Goal: Task Accomplishment & Management: Complete application form

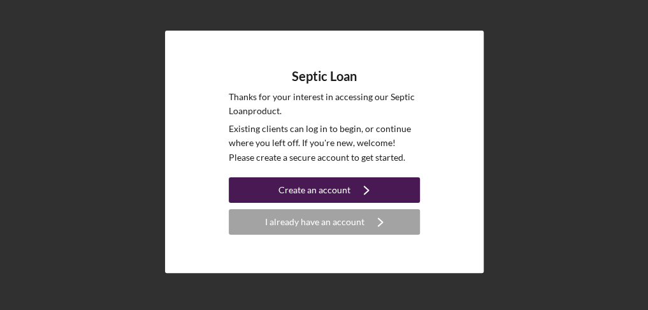
click at [359, 189] on icon "Icon/Navigate" at bounding box center [366, 190] width 32 height 32
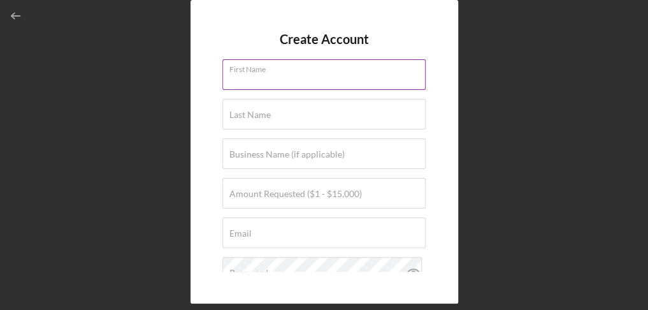
click at [293, 83] on input "First Name" at bounding box center [323, 74] width 203 height 31
type input "Katharine"
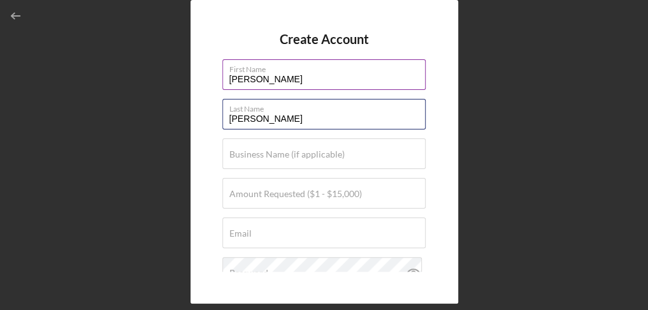
type input "Paine"
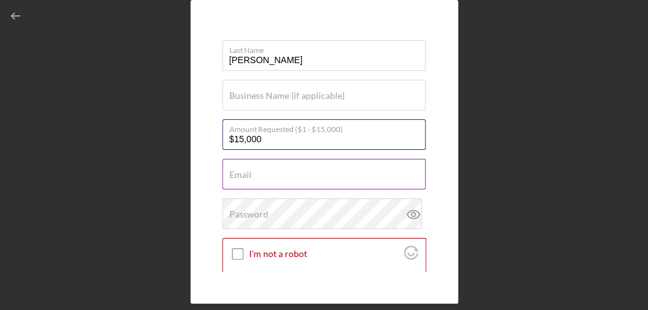
scroll to position [127, 0]
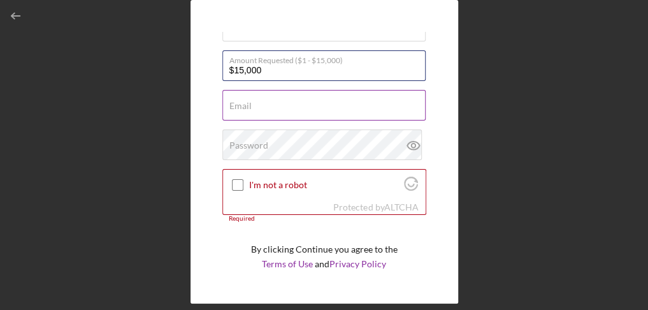
type input "$15,000"
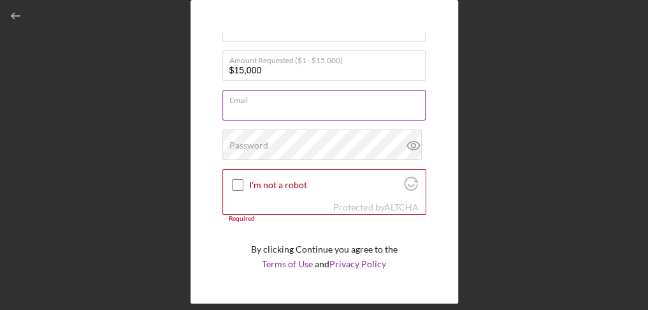
click at [278, 106] on input "Email" at bounding box center [323, 105] width 203 height 31
type input "shankhassickfarm@gmail.com"
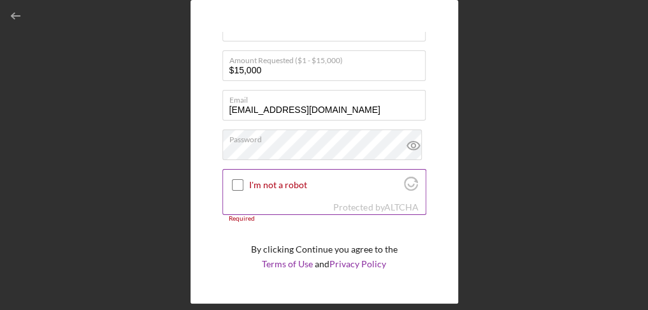
click at [236, 184] on input "I'm not a robot" at bounding box center [237, 184] width 11 height 11
checkbox input "true"
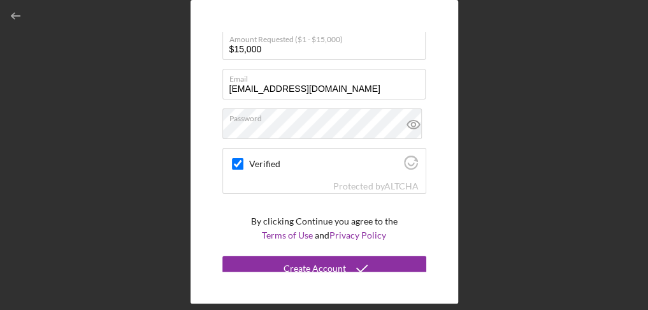
scroll to position [160, 0]
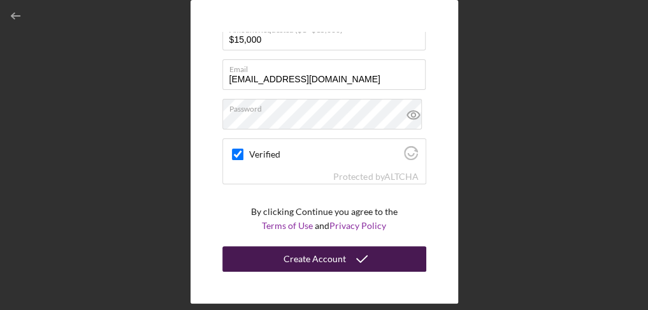
click at [350, 250] on icon "submit" at bounding box center [362, 259] width 32 height 32
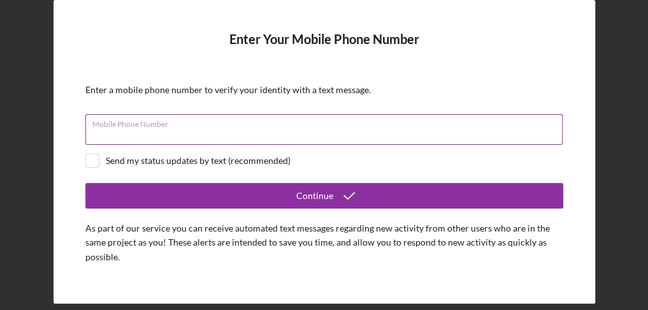
click at [233, 131] on input "Mobile Phone Number" at bounding box center [323, 129] width 477 height 31
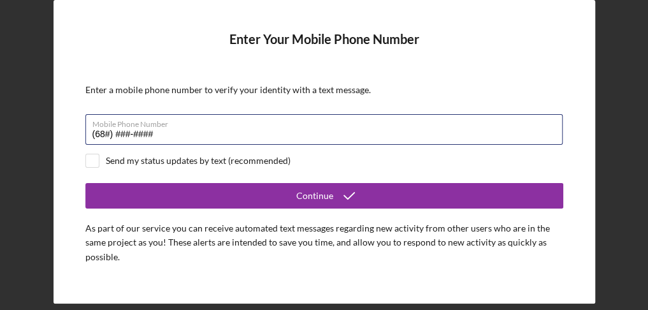
type input "(6##) ###-####"
click at [85, 183] on button "Continue" at bounding box center [324, 195] width 478 height 25
type input "(603) 682-0735"
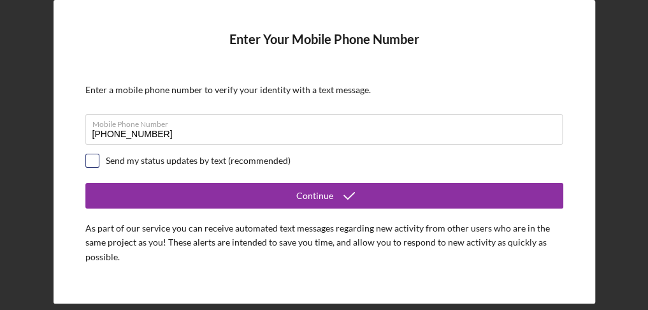
click at [90, 159] on input "checkbox" at bounding box center [92, 160] width 13 height 13
click at [91, 161] on input "checkbox" at bounding box center [92, 160] width 13 height 13
checkbox input "true"
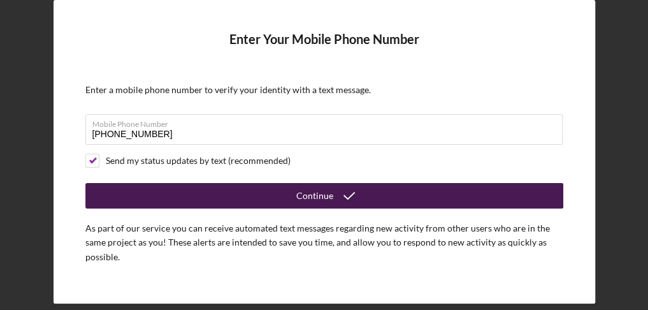
click at [315, 192] on div "Continue" at bounding box center [314, 195] width 37 height 25
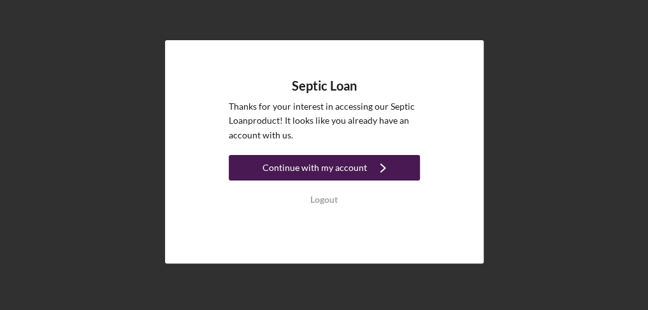
click at [313, 164] on div "Continue with my account" at bounding box center [315, 167] width 104 height 25
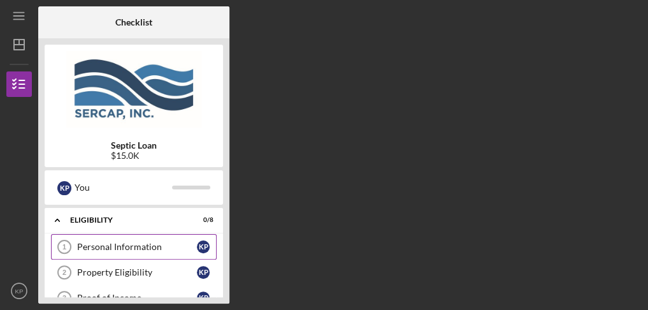
click at [113, 237] on link "Personal Information 1 Personal Information K P" at bounding box center [134, 246] width 166 height 25
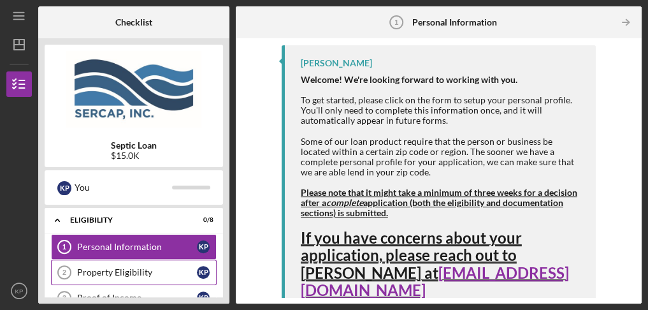
click at [144, 270] on div "Property Eligibility" at bounding box center [137, 272] width 120 height 10
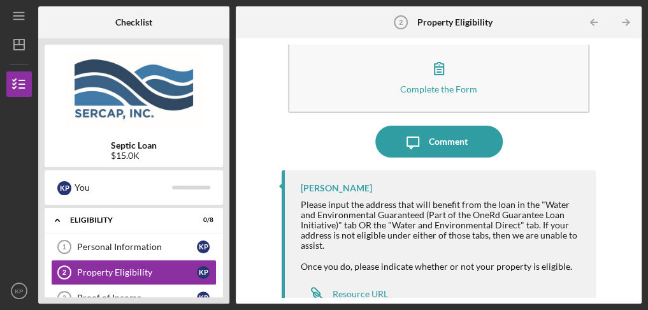
scroll to position [47, 0]
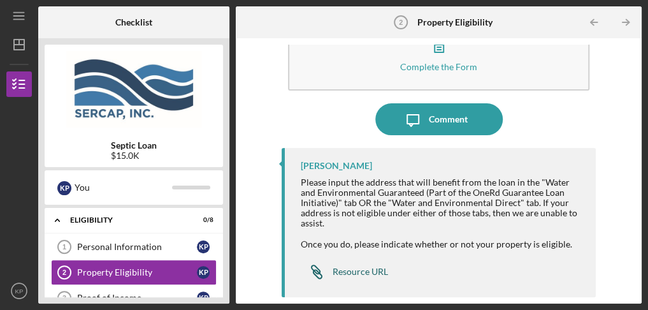
click at [371, 264] on link "Icon/Link Resource URL" at bounding box center [344, 271] width 87 height 25
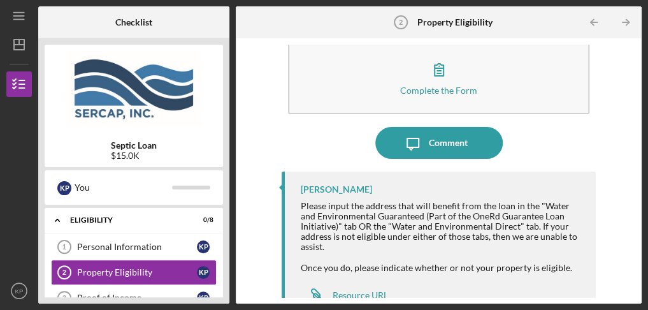
scroll to position [0, 0]
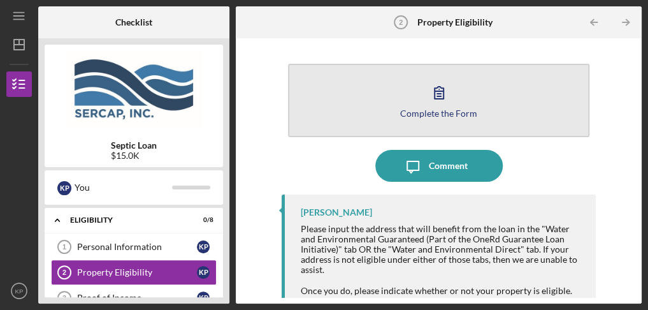
click at [426, 97] on icon "button" at bounding box center [439, 92] width 32 height 32
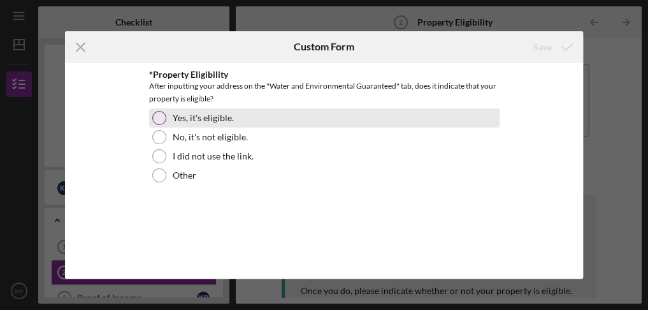
click at [164, 118] on div at bounding box center [159, 118] width 14 height 14
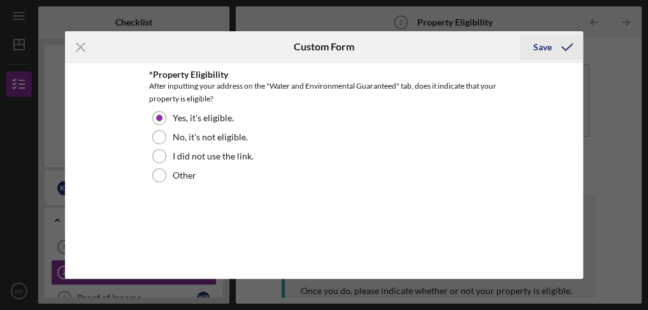
click at [540, 48] on div "Save" at bounding box center [542, 46] width 18 height 25
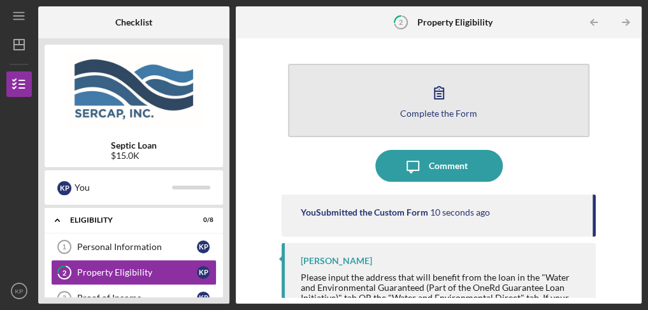
click at [438, 103] on icon "button" at bounding box center [439, 92] width 32 height 32
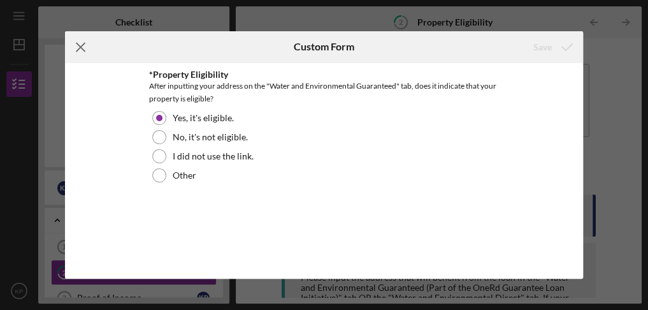
click at [78, 41] on icon "Icon/Menu Close" at bounding box center [81, 47] width 32 height 32
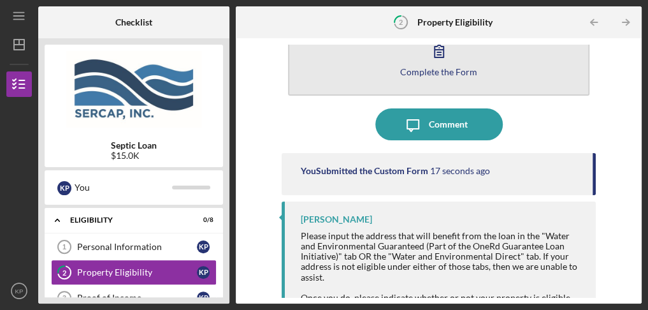
scroll to position [94, 0]
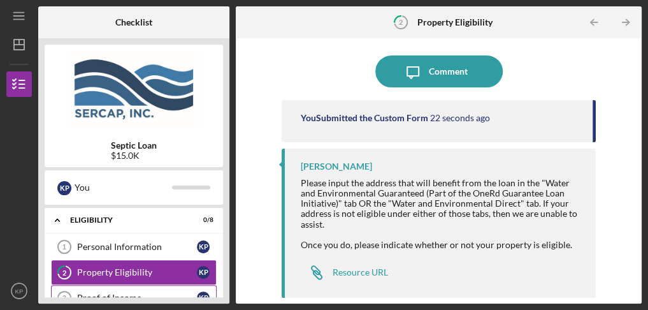
click at [157, 294] on div "Proof of Income" at bounding box center [137, 297] width 120 height 10
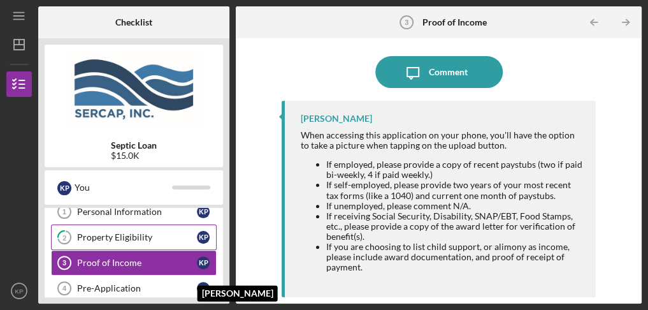
scroll to position [64, 0]
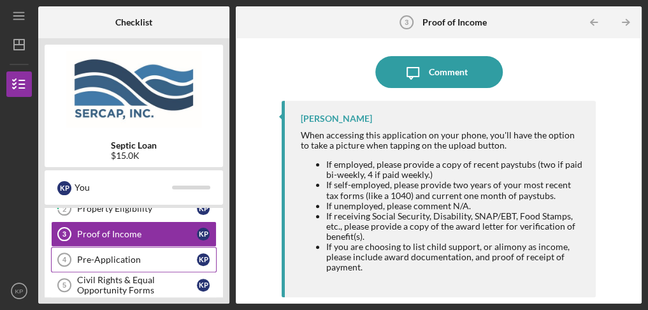
click at [112, 256] on div "Pre-Application" at bounding box center [137, 259] width 120 height 10
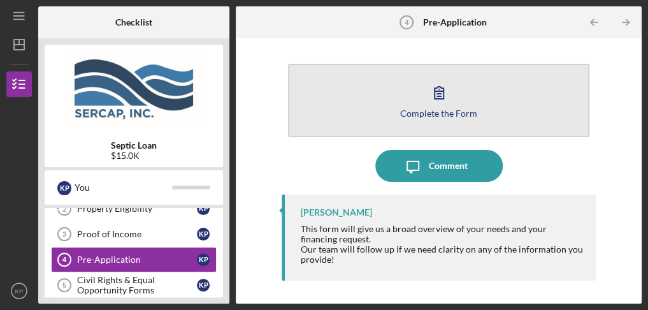
click at [417, 99] on button "Complete the Form Form" at bounding box center [439, 100] width 302 height 73
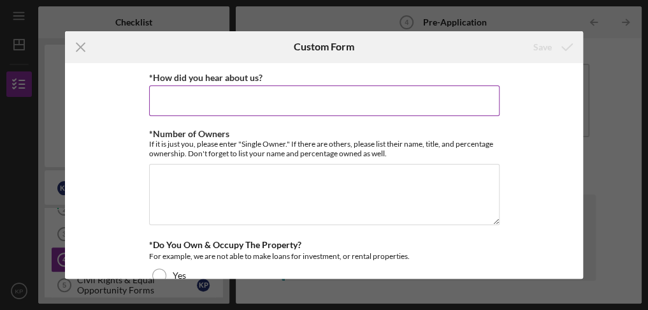
click at [392, 104] on input "*How did you hear about us?" at bounding box center [324, 100] width 350 height 31
type input "Google"
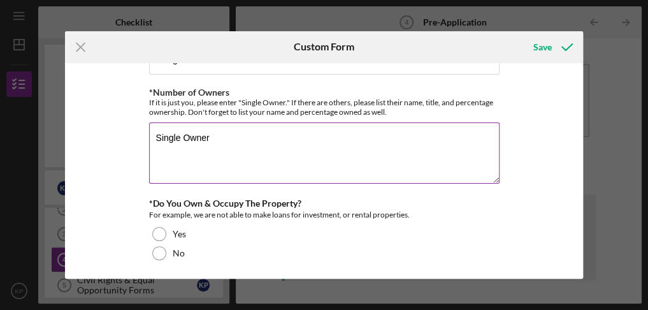
scroll to position [64, 0]
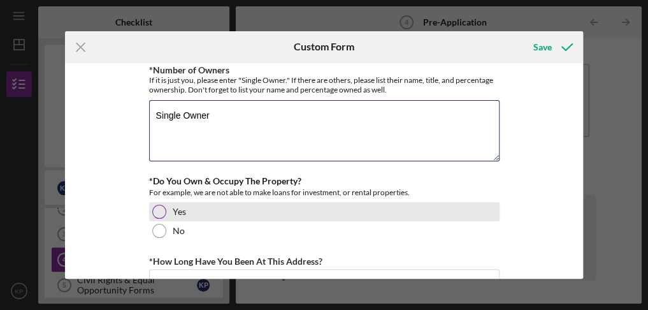
type textarea "Single Owner"
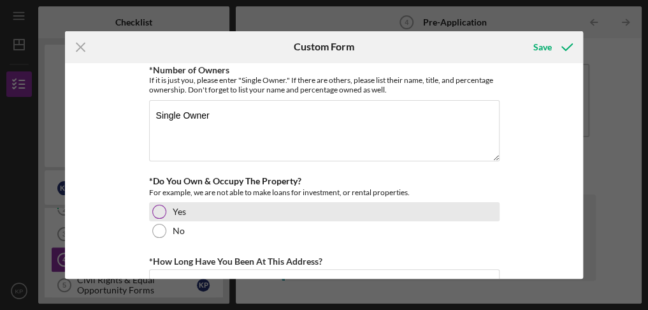
click at [152, 208] on div at bounding box center [159, 212] width 14 height 14
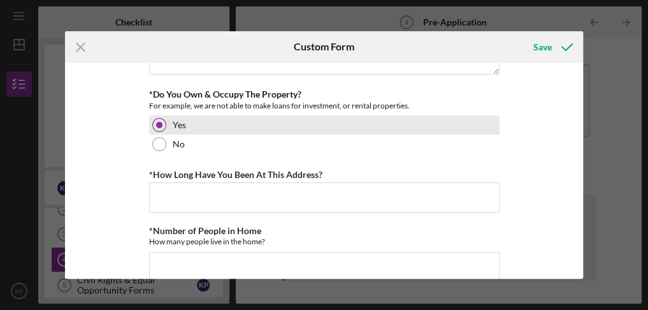
scroll to position [191, 0]
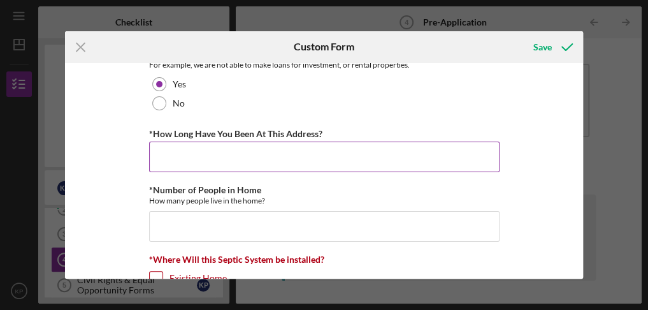
click at [213, 168] on input "*How Long Have You Been At This Address?" at bounding box center [324, 156] width 350 height 31
type input "6"
type input "5"
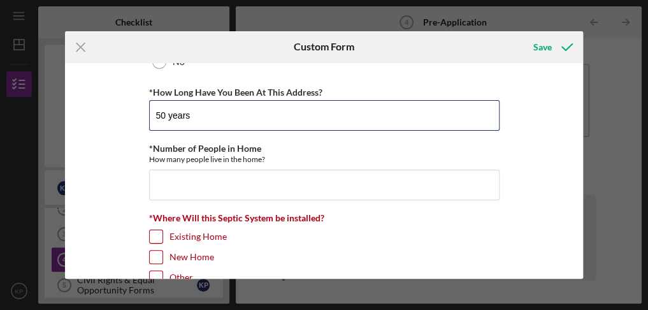
scroll to position [255, 0]
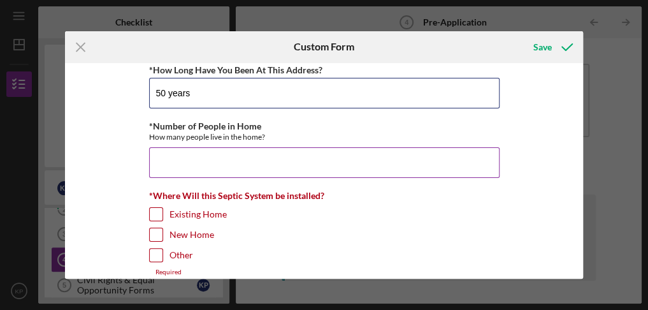
type input "50 years"
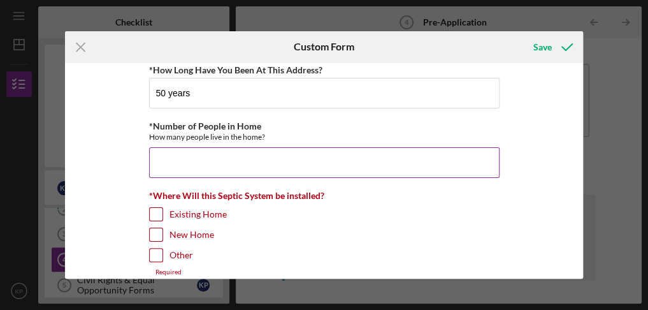
click at [194, 162] on input "*Number of People in Home" at bounding box center [324, 162] width 350 height 31
type input "2"
click at [154, 209] on input "Existing Home" at bounding box center [156, 214] width 13 height 13
checkbox input "true"
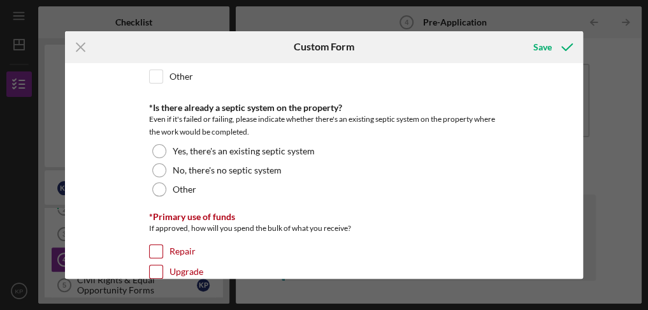
scroll to position [446, 0]
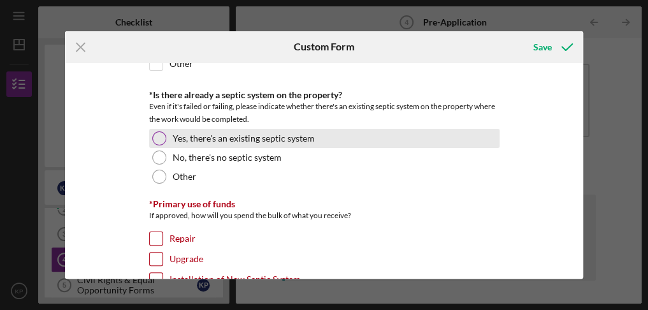
click at [161, 138] on div at bounding box center [159, 138] width 14 height 14
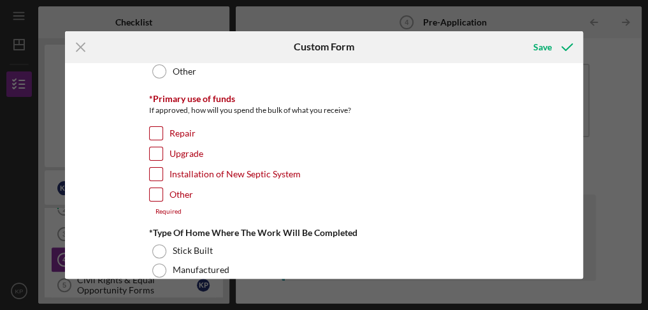
scroll to position [573, 0]
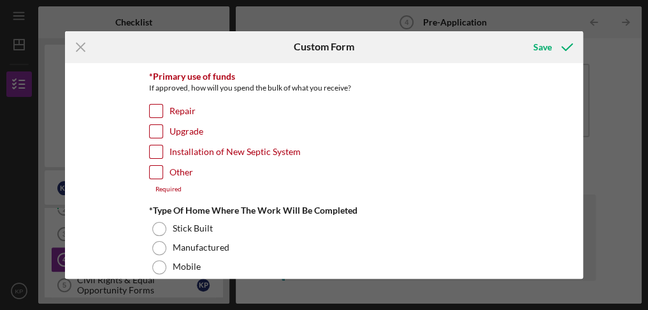
click at [155, 150] on input "Installation of New Septic System" at bounding box center [156, 151] width 13 height 13
checkbox input "true"
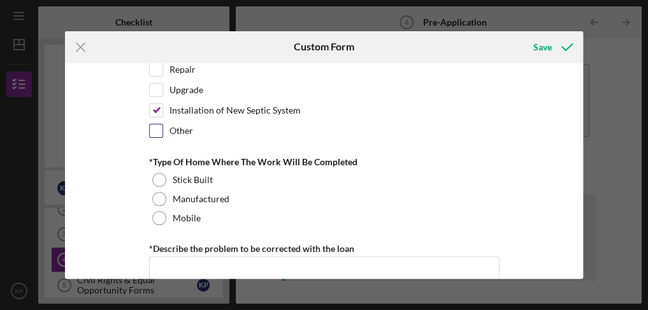
scroll to position [637, 0]
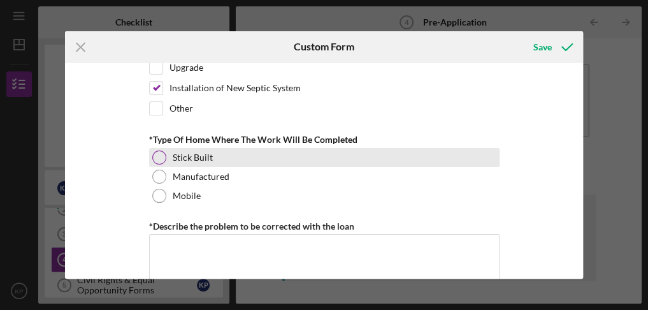
click at [155, 157] on div at bounding box center [159, 157] width 14 height 14
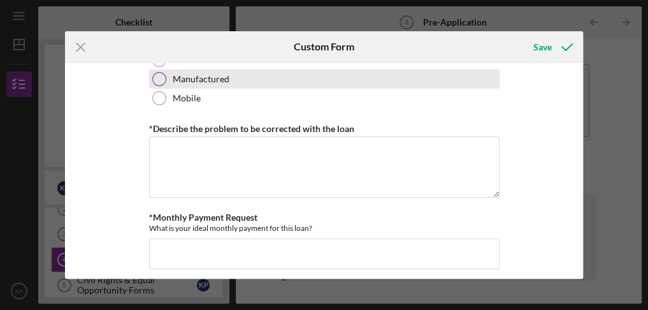
scroll to position [765, 0]
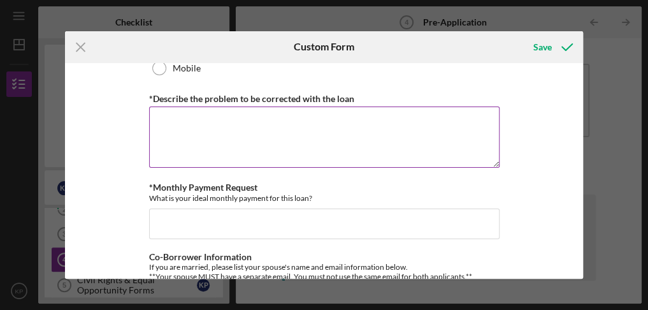
click at [194, 127] on textarea "*Describe the problem to be corrected with the loan" at bounding box center [324, 136] width 350 height 61
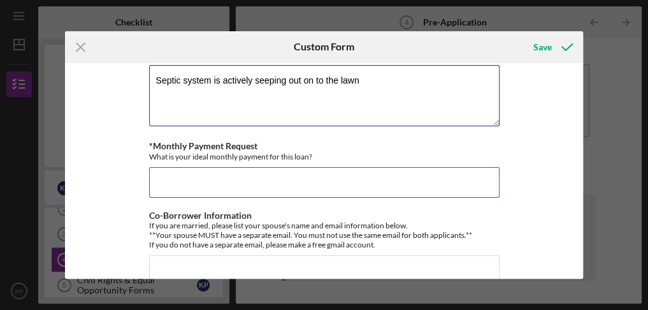
scroll to position [828, 0]
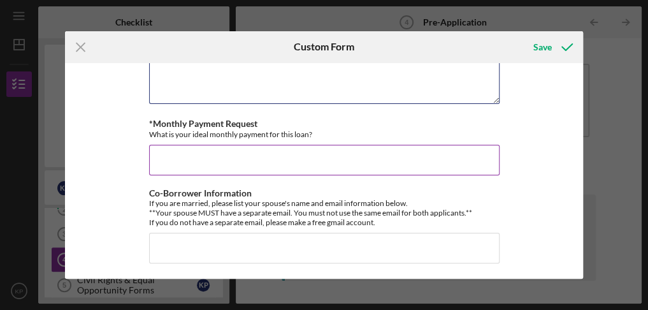
type textarea "Septic system is actively seeping out on to the lawn"
click at [201, 150] on input "*Monthly Payment Request" at bounding box center [324, 160] width 350 height 31
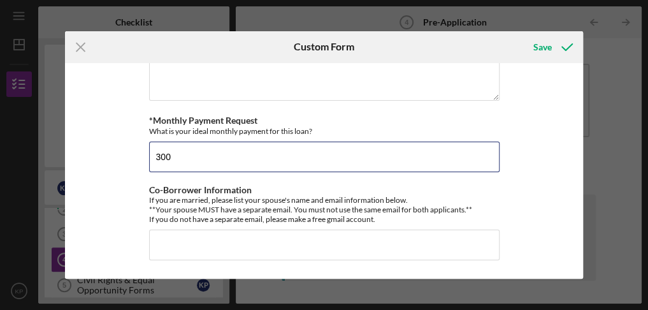
scroll to position [838, 0]
type input "300"
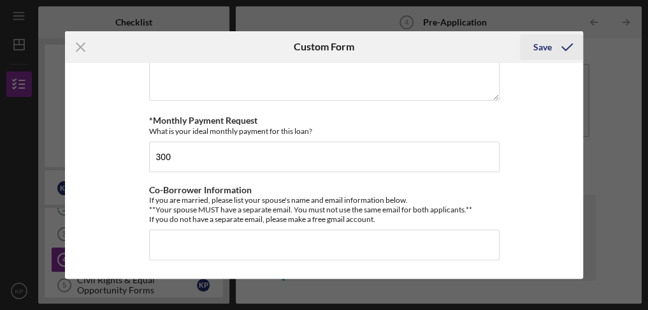
click at [538, 44] on div "Save" at bounding box center [542, 46] width 18 height 25
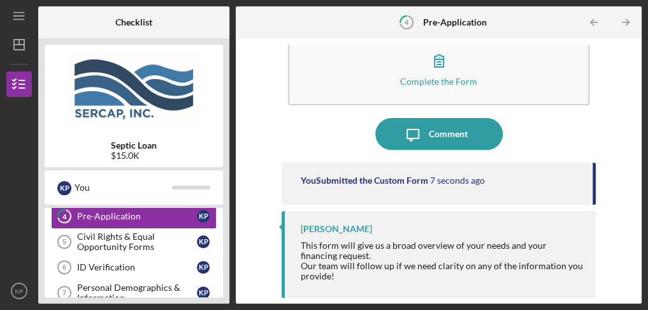
scroll to position [127, 0]
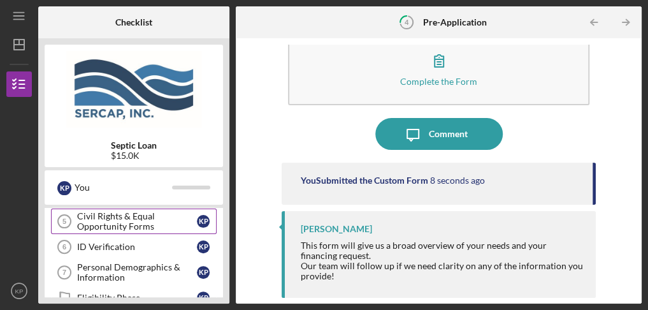
click at [164, 217] on div "Civil Rights & Equal Opportunity Forms" at bounding box center [137, 221] width 120 height 20
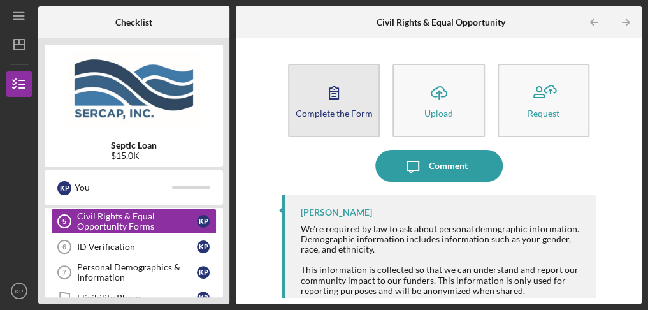
click at [330, 101] on icon "button" at bounding box center [334, 92] width 32 height 32
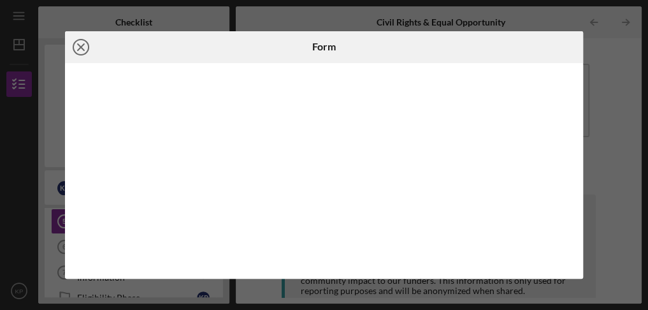
click at [81, 48] on line at bounding box center [81, 47] width 6 height 6
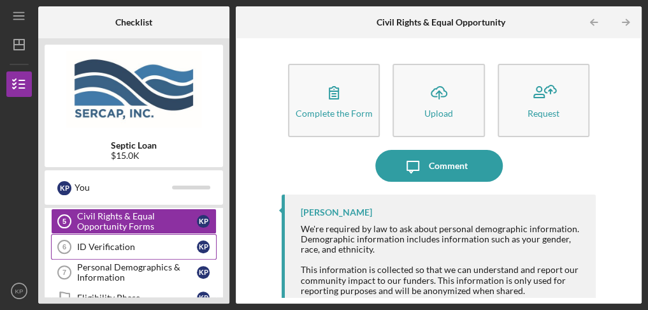
click at [132, 251] on link "ID Verification 6 ID Verification K P" at bounding box center [134, 246] width 166 height 25
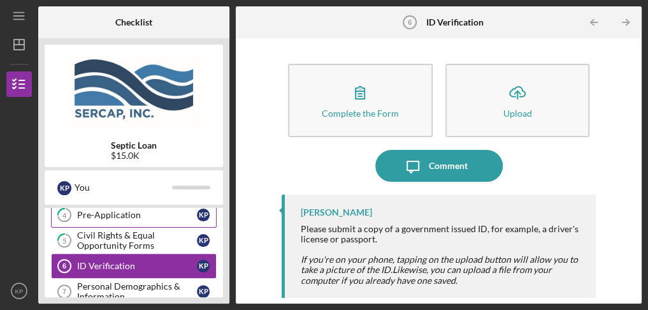
scroll to position [127, 0]
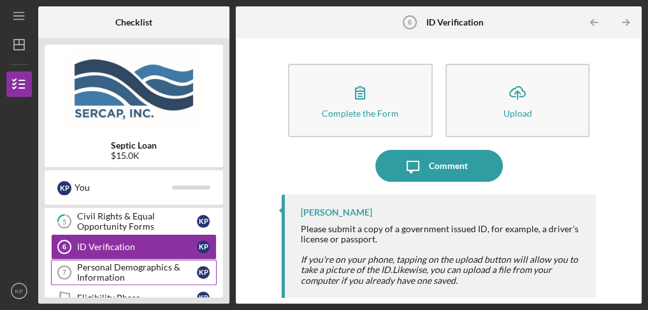
click at [151, 267] on div "Personal Demographics & Information" at bounding box center [137, 272] width 120 height 20
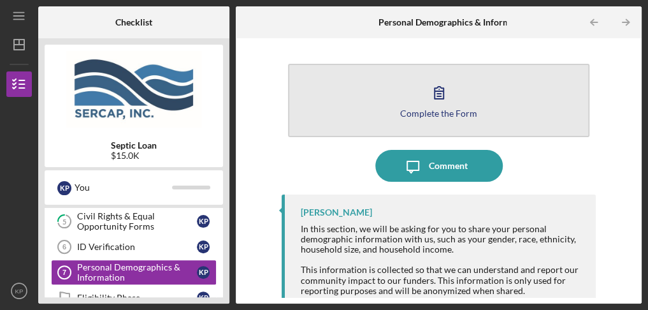
click at [409, 101] on button "Complete the Form Form" at bounding box center [439, 100] width 302 height 73
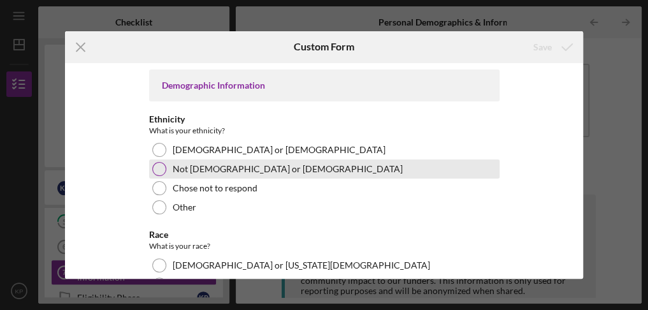
click at [161, 172] on div at bounding box center [159, 169] width 14 height 14
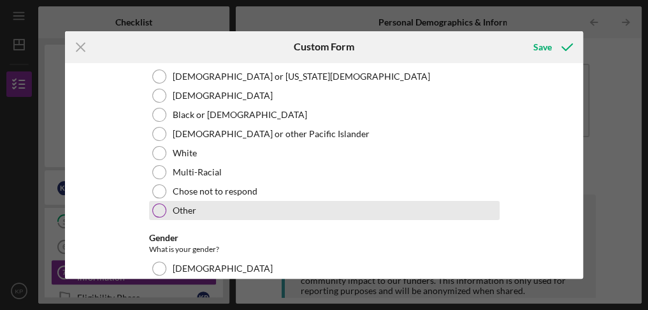
scroll to position [191, 0]
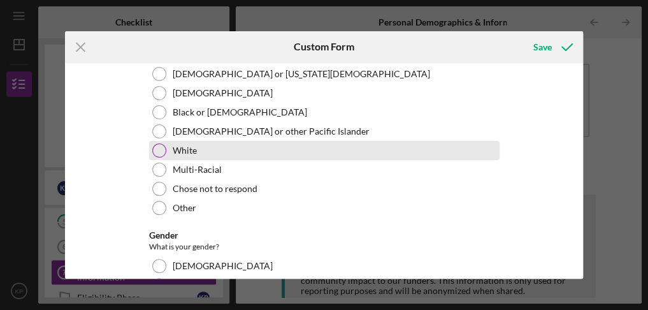
click at [164, 153] on div "White" at bounding box center [324, 150] width 350 height 19
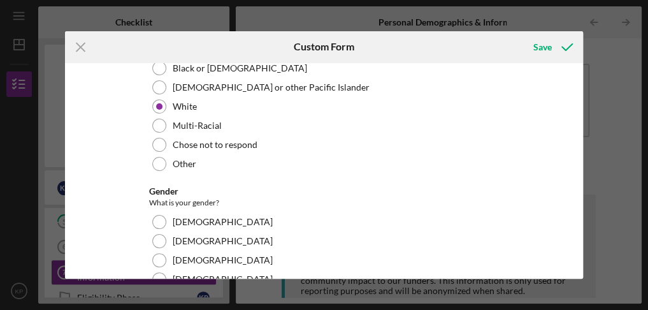
scroll to position [255, 0]
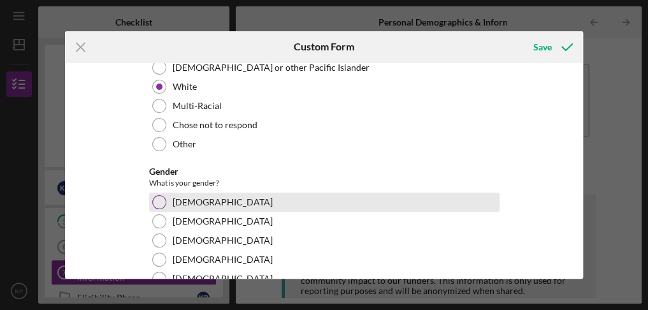
click at [164, 203] on div "[DEMOGRAPHIC_DATA]" at bounding box center [324, 201] width 350 height 19
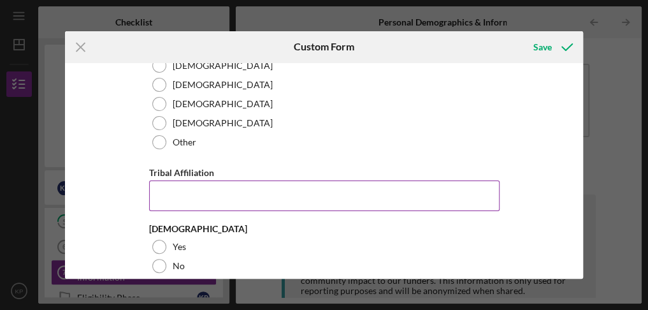
scroll to position [426, 0]
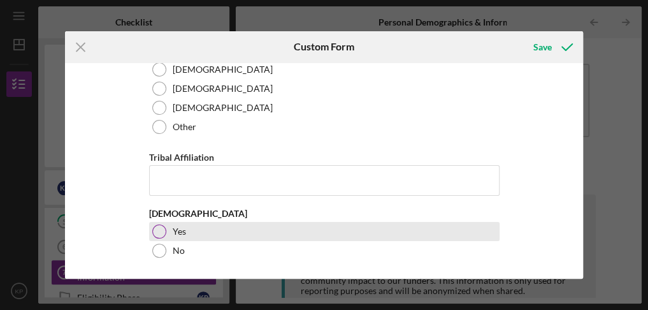
click at [162, 233] on div at bounding box center [159, 231] width 14 height 14
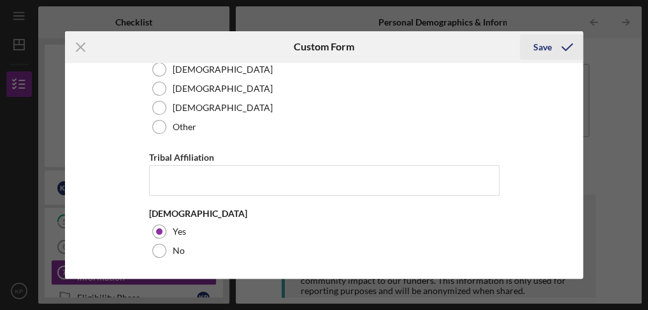
click at [545, 43] on div "Save" at bounding box center [542, 46] width 18 height 25
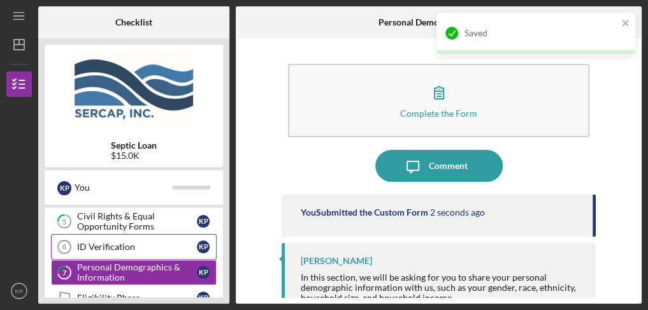
scroll to position [191, 0]
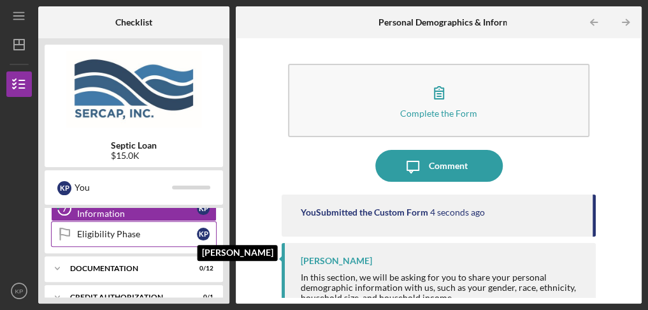
click at [201, 229] on div "K P" at bounding box center [203, 233] width 13 height 13
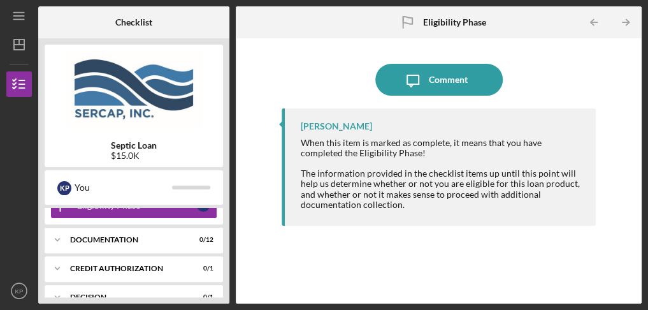
scroll to position [191, 0]
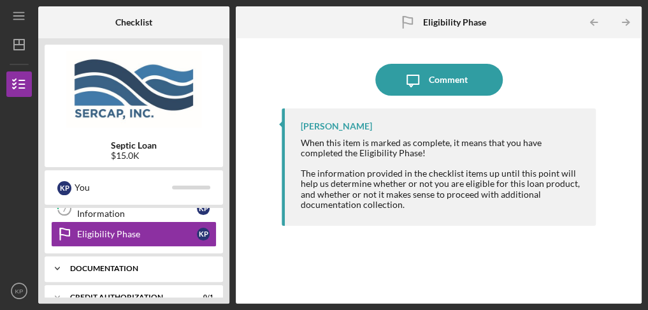
click at [166, 264] on div "Documentation" at bounding box center [138, 268] width 137 height 8
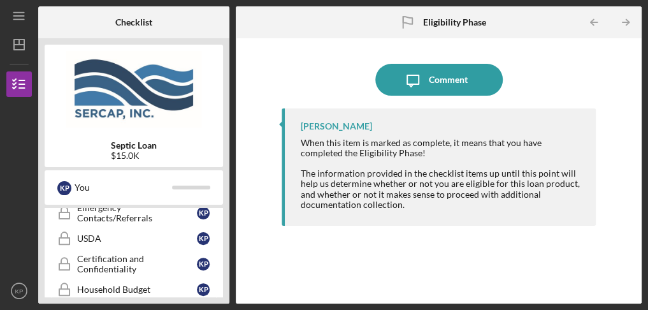
scroll to position [446, 0]
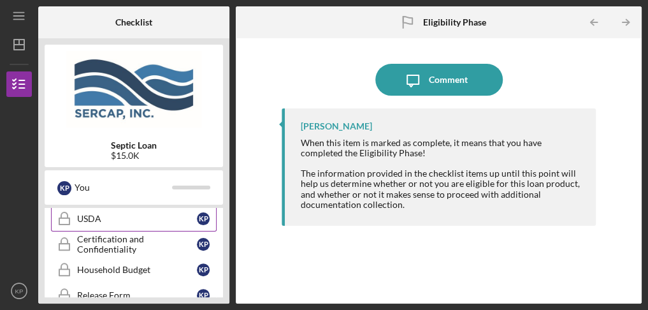
click at [112, 219] on div "USDA" at bounding box center [137, 218] width 120 height 10
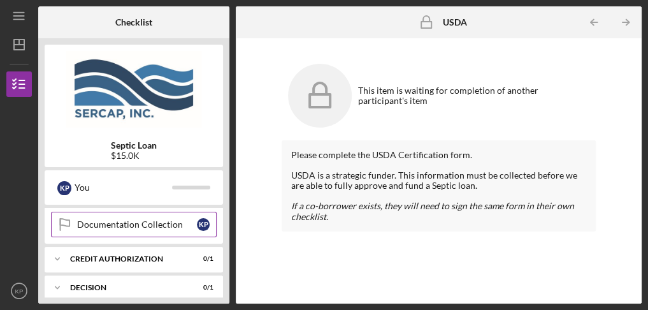
scroll to position [573, 0]
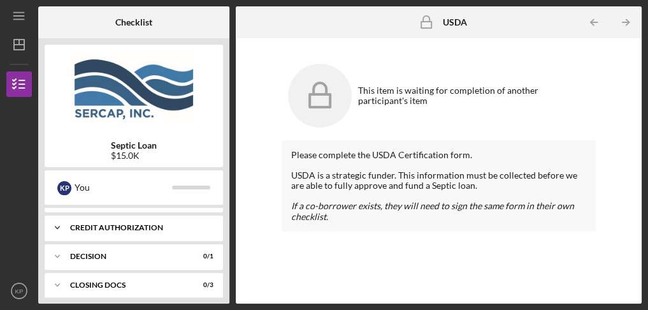
click at [172, 229] on div "Icon/Expander CREDIT AUTHORIZATION 0 / 1" at bounding box center [134, 227] width 178 height 25
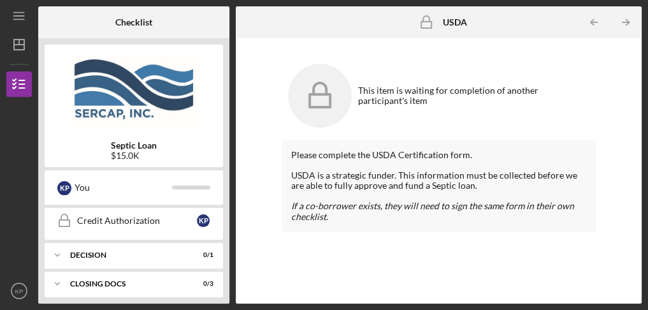
scroll to position [637, 0]
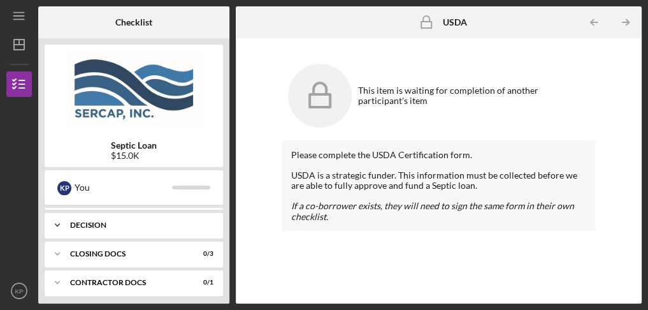
click at [173, 225] on div "Icon/Expander Decision 0 / 1" at bounding box center [134, 224] width 178 height 25
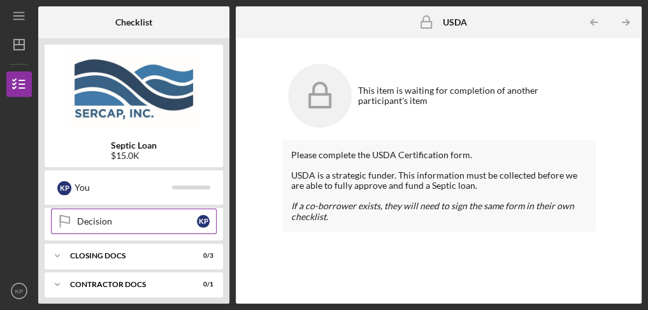
scroll to position [697, 0]
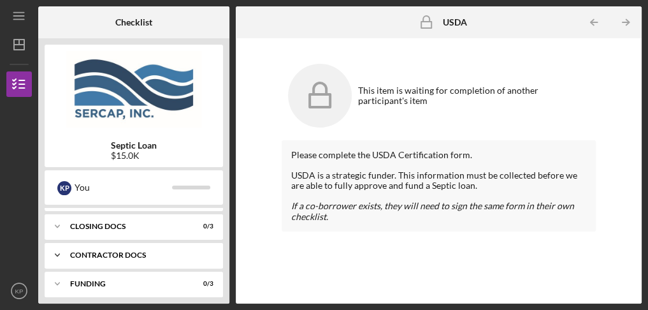
click at [155, 253] on div "Icon/Expander Contractor Docs 0 / 1" at bounding box center [134, 254] width 178 height 25
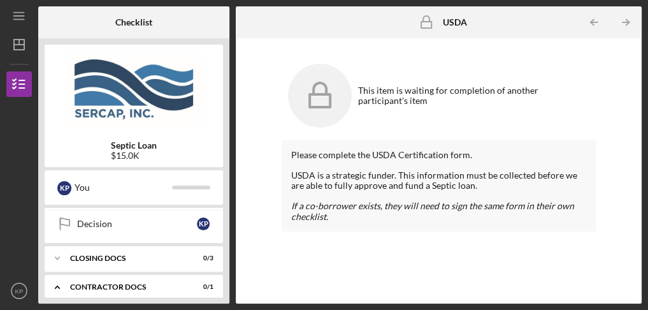
click at [187, 274] on div "Icon/Expander Contractor Docs 0 / 1" at bounding box center [134, 287] width 178 height 26
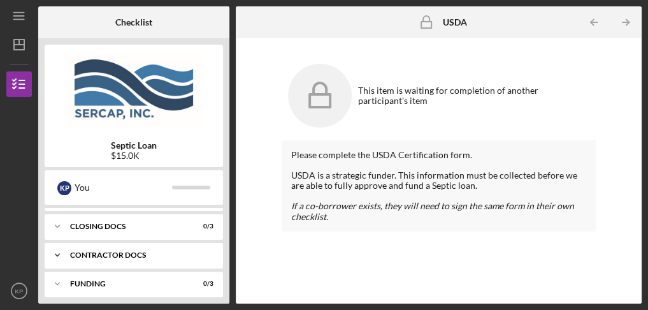
click at [182, 280] on div "Funding" at bounding box center [126, 284] width 112 height 8
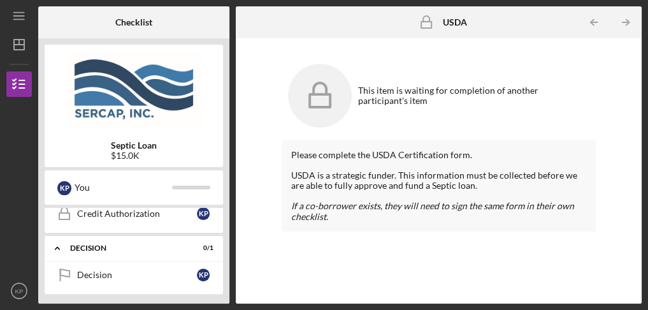
scroll to position [397, 0]
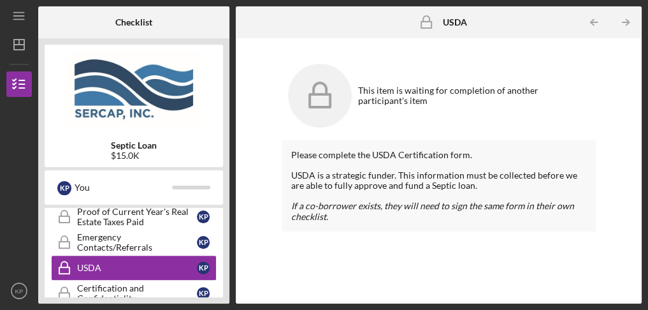
click at [15, 152] on div at bounding box center [18, 142] width 25 height 90
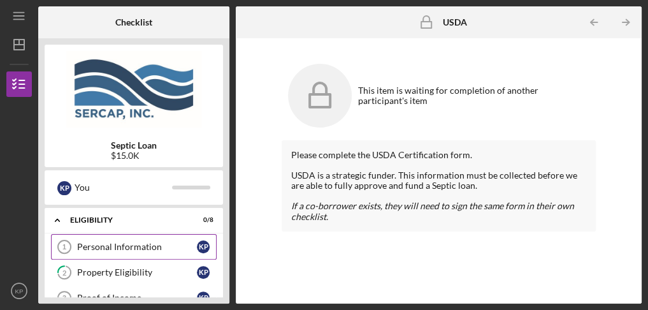
scroll to position [64, 0]
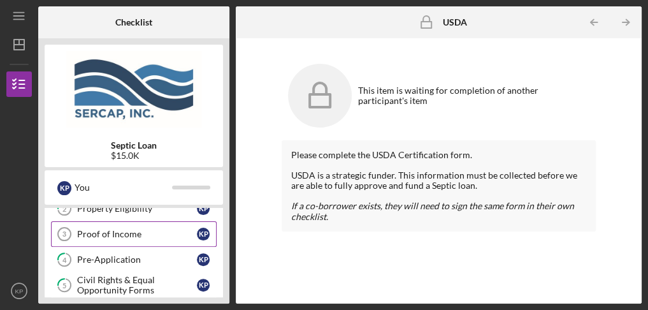
click at [166, 236] on div "Proof of Income" at bounding box center [137, 234] width 120 height 10
